Goal: Transaction & Acquisition: Purchase product/service

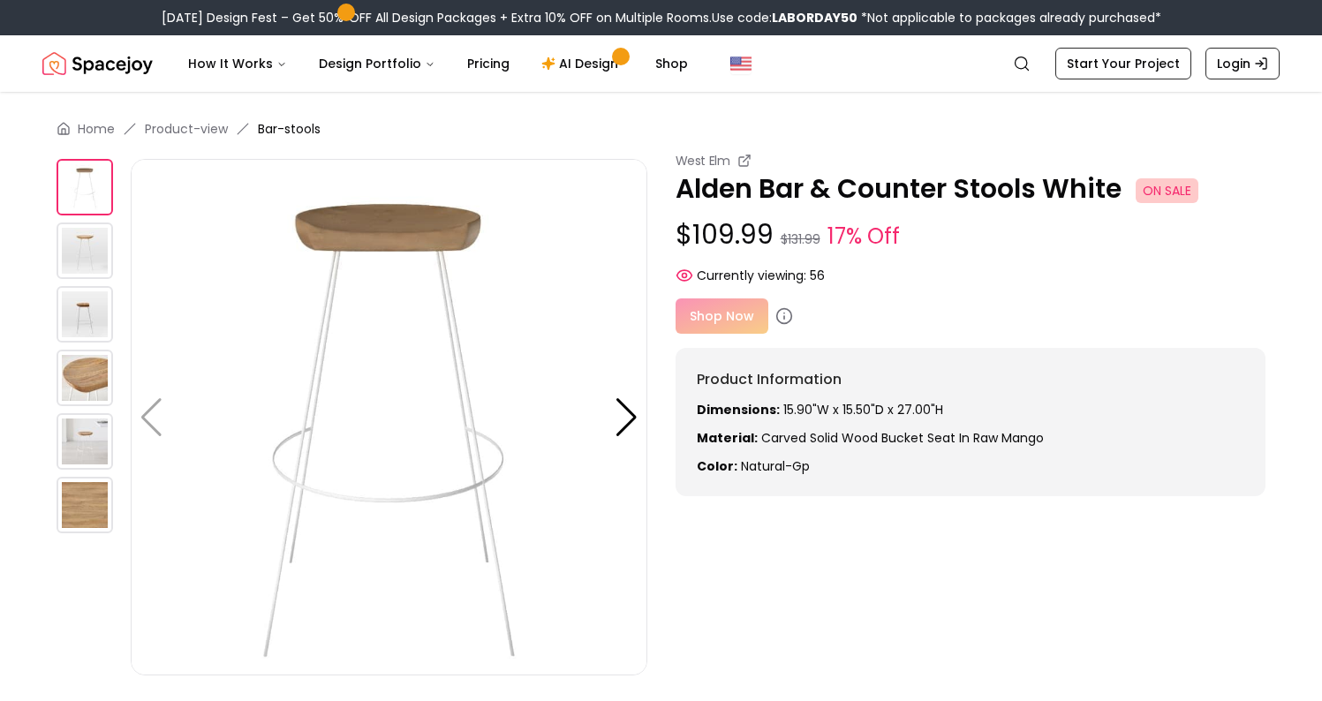
scroll to position [26, 0]
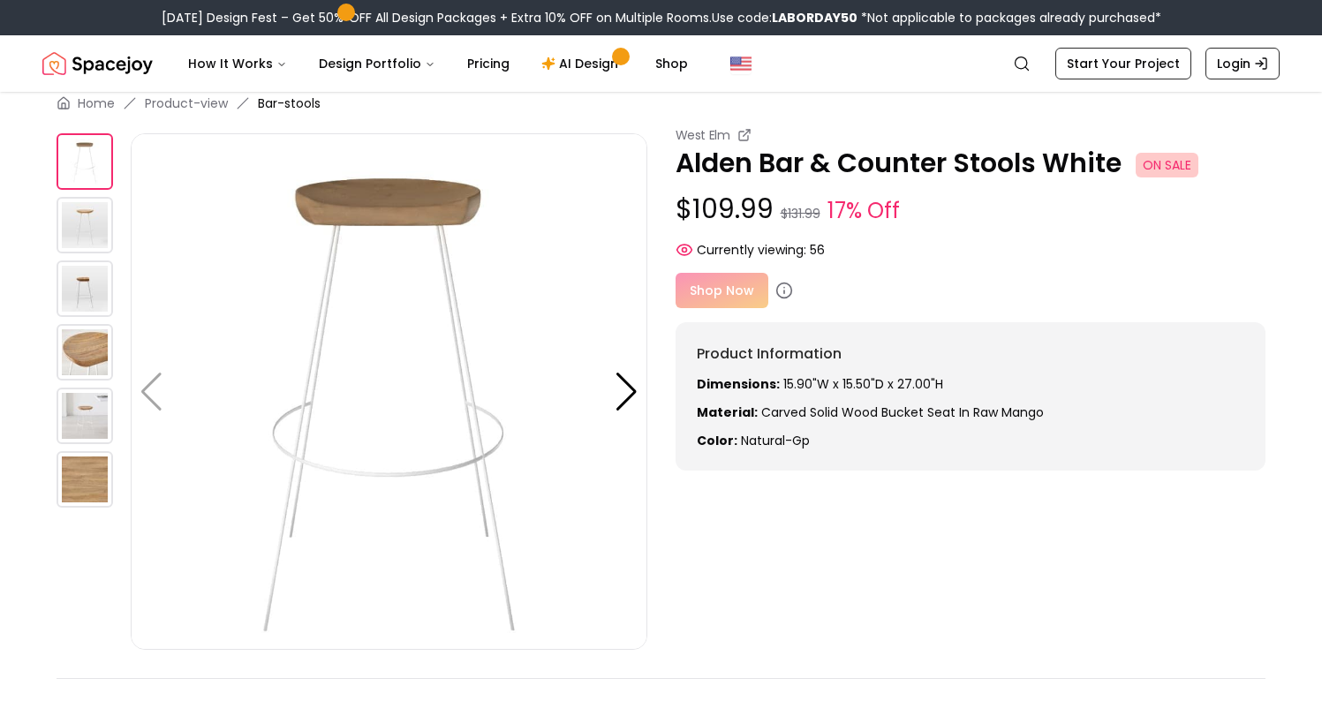
click at [85, 221] on img at bounding box center [85, 225] width 57 height 57
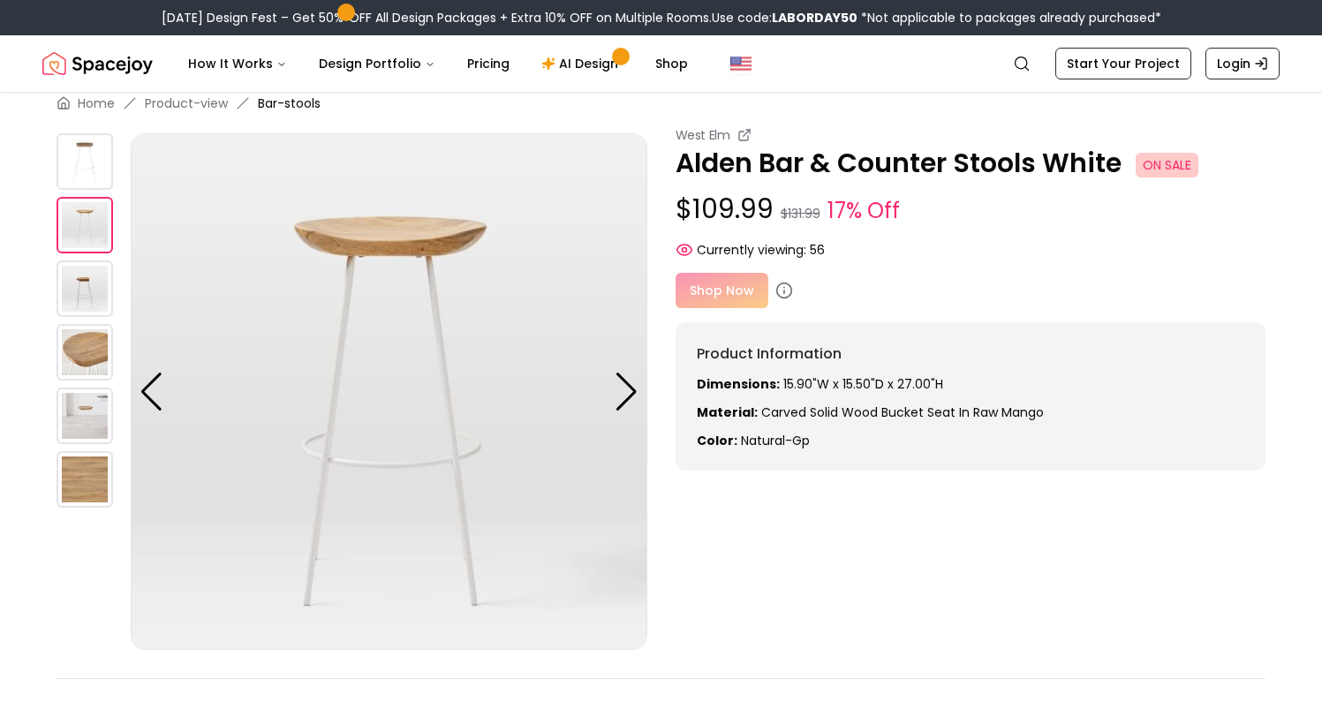
click at [80, 299] on img at bounding box center [85, 289] width 57 height 57
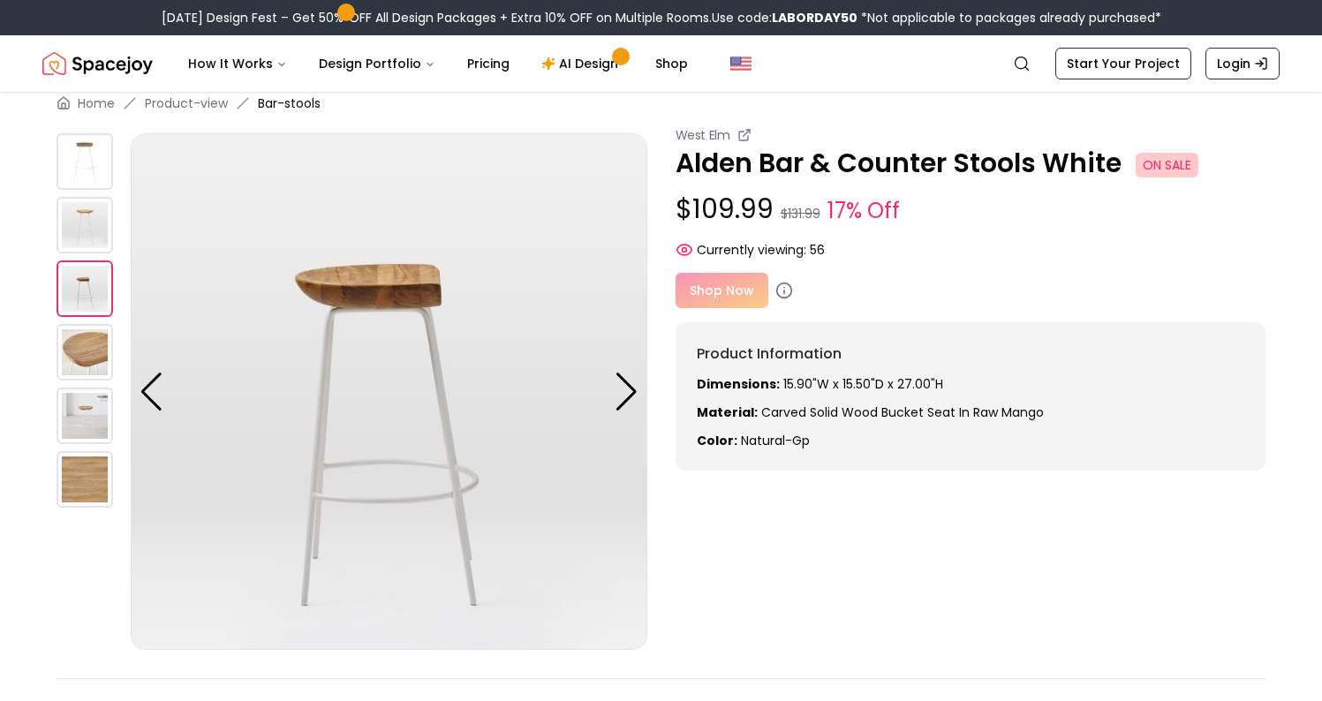
click at [80, 360] on img at bounding box center [85, 352] width 57 height 57
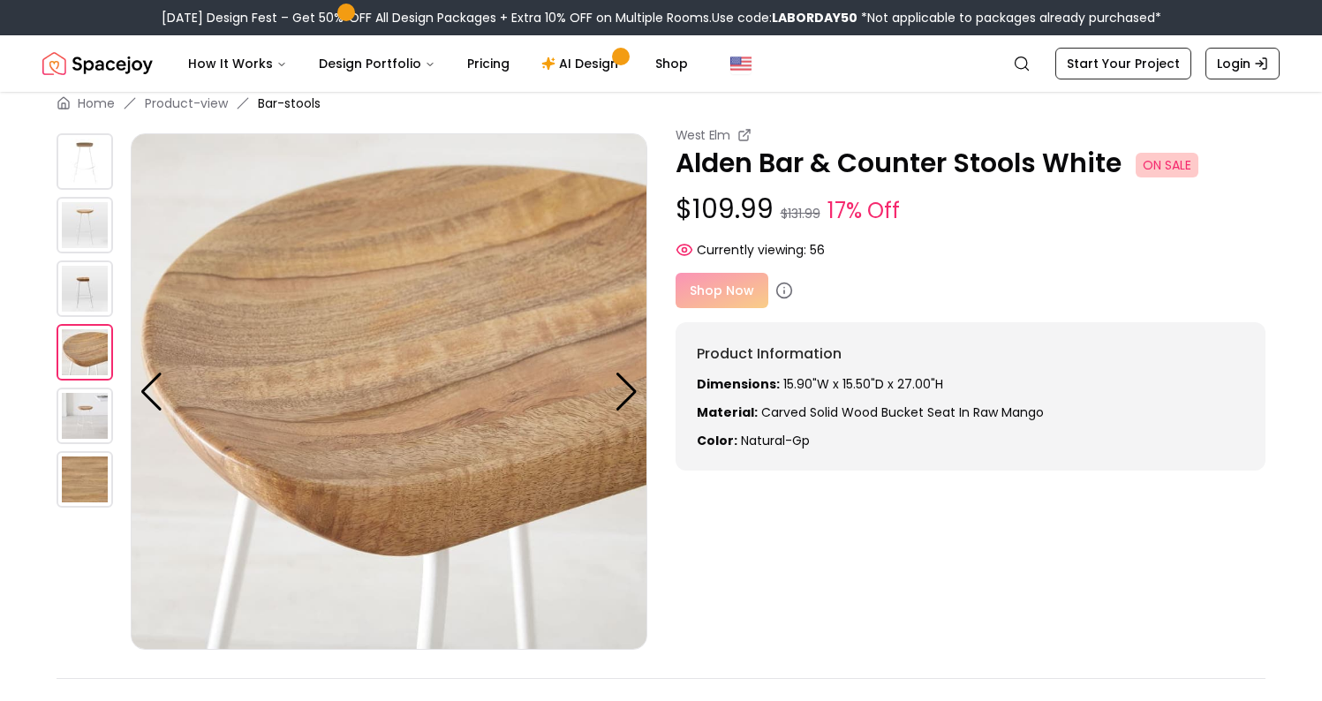
click at [86, 417] on img at bounding box center [85, 416] width 57 height 57
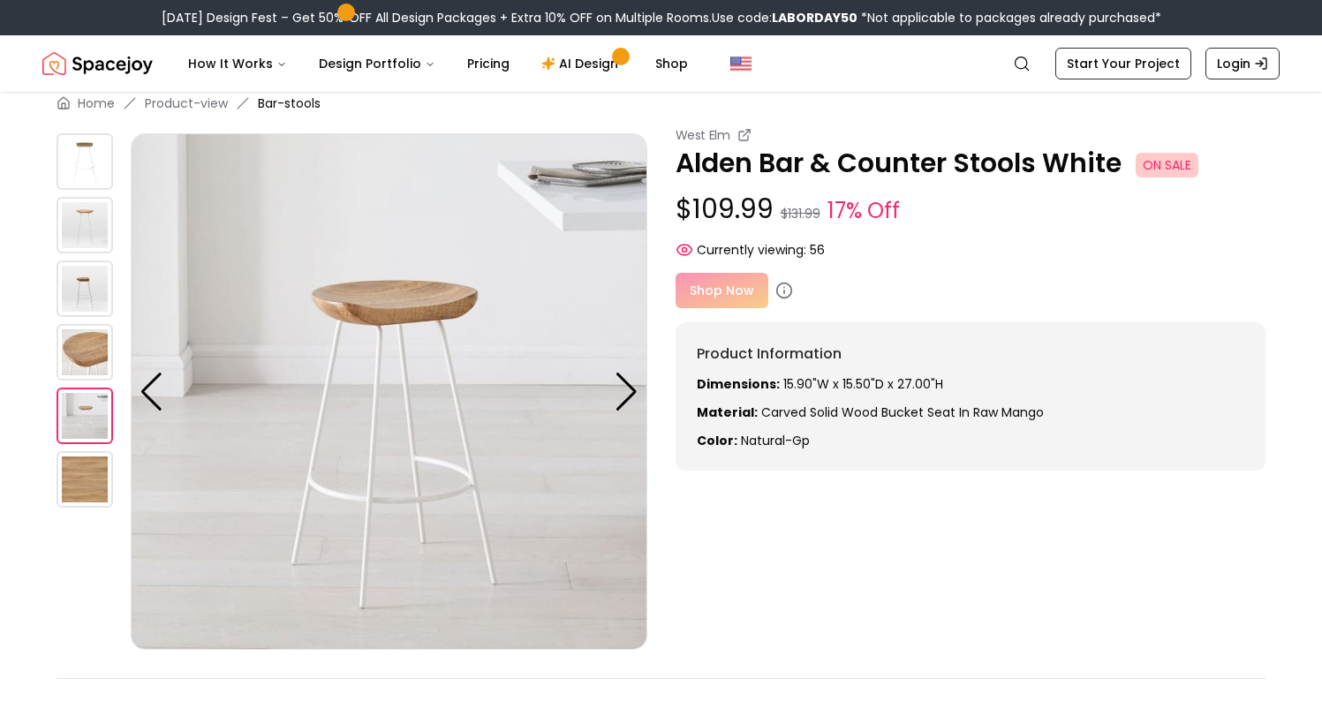
click at [87, 473] on img at bounding box center [85, 479] width 57 height 57
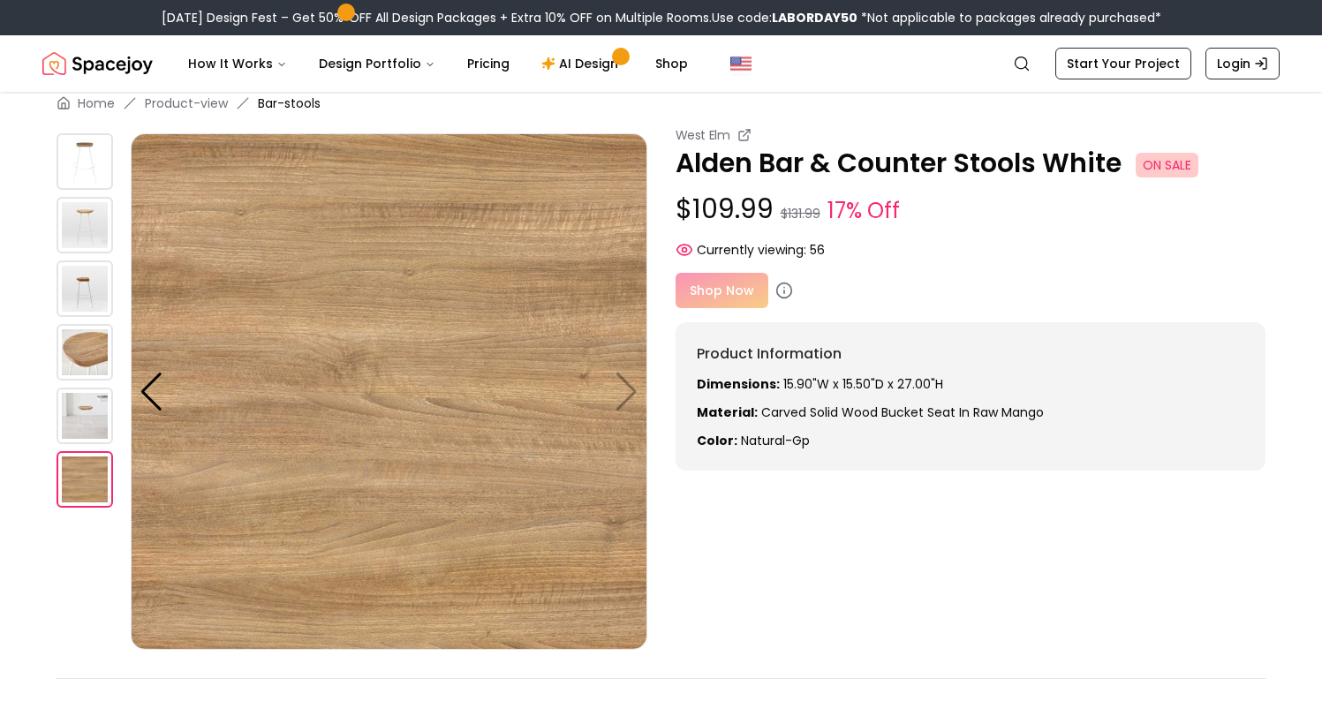
click at [720, 291] on div "Shop Now" at bounding box center [971, 290] width 591 height 35
click at [723, 288] on div "Shop Now" at bounding box center [971, 290] width 591 height 35
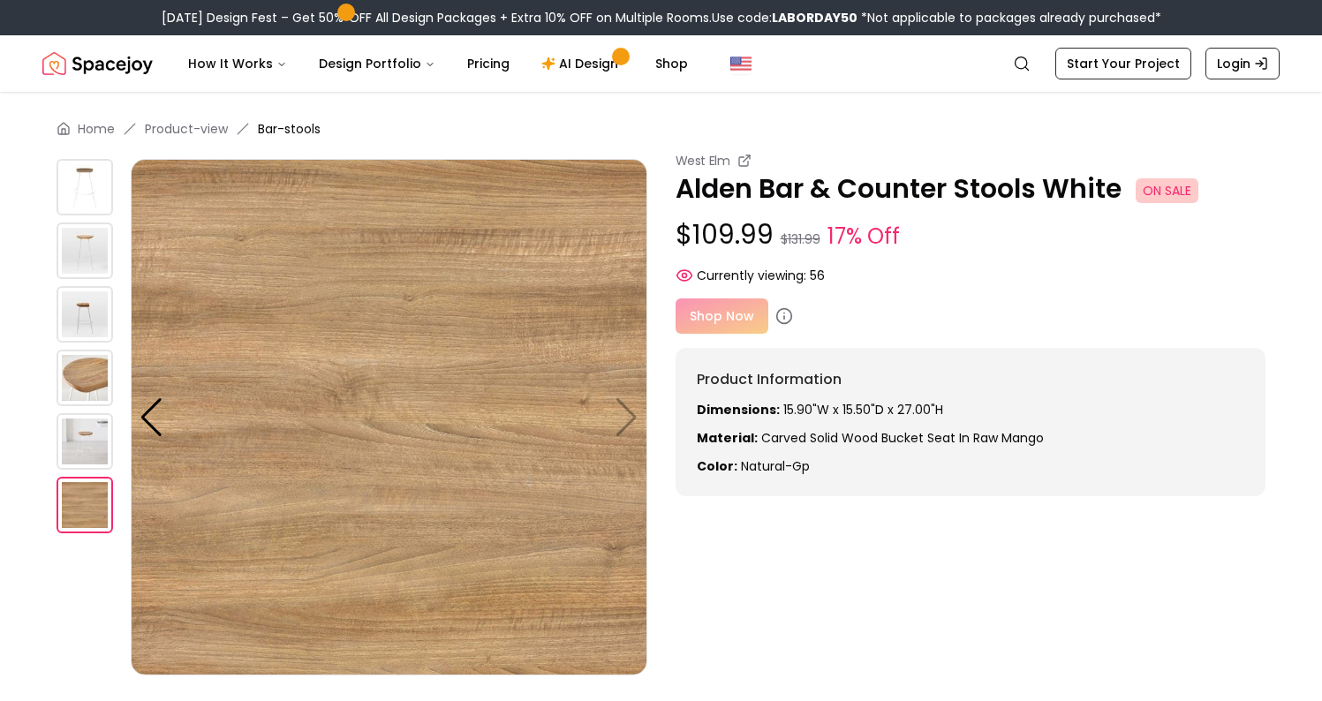
scroll to position [0, 0]
click at [783, 316] on icon at bounding box center [784, 316] width 18 height 18
click at [783, 314] on icon at bounding box center [784, 316] width 18 height 18
click at [779, 276] on span "Currently viewing:" at bounding box center [752, 276] width 110 height 18
click at [747, 321] on div "Shop Now" at bounding box center [971, 316] width 591 height 35
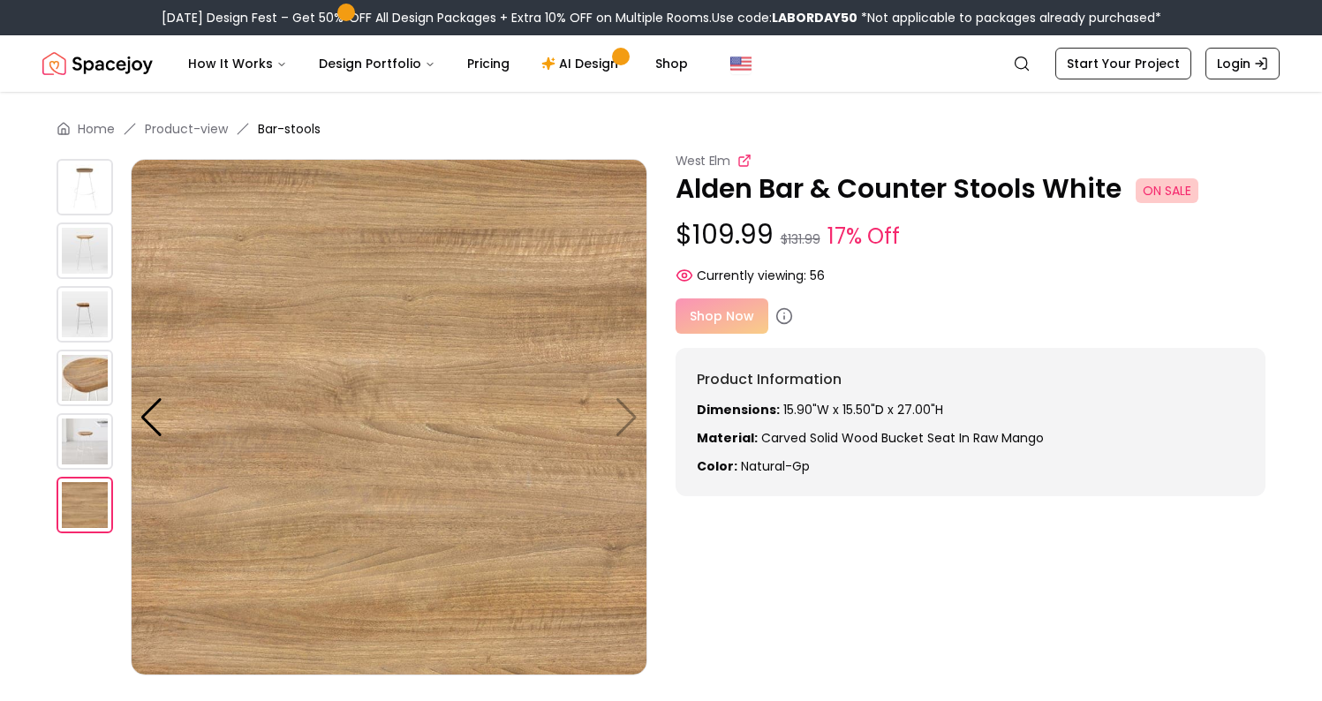
click at [743, 157] on icon at bounding box center [743, 161] width 9 height 9
